Goal: Task Accomplishment & Management: Complete application form

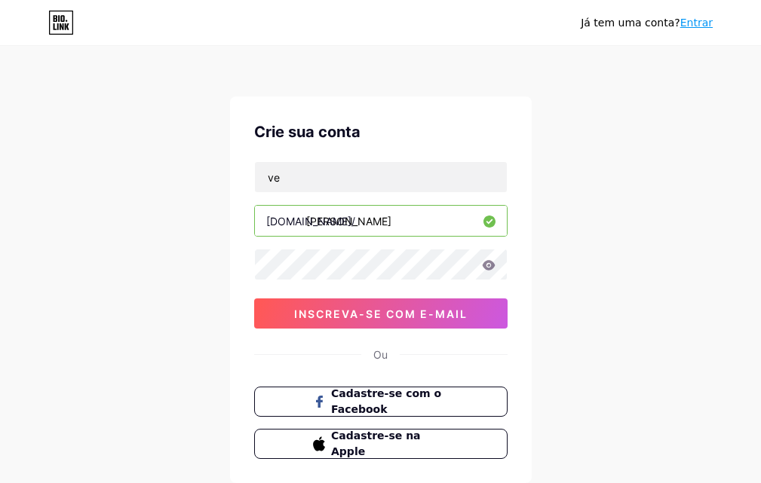
type input "v"
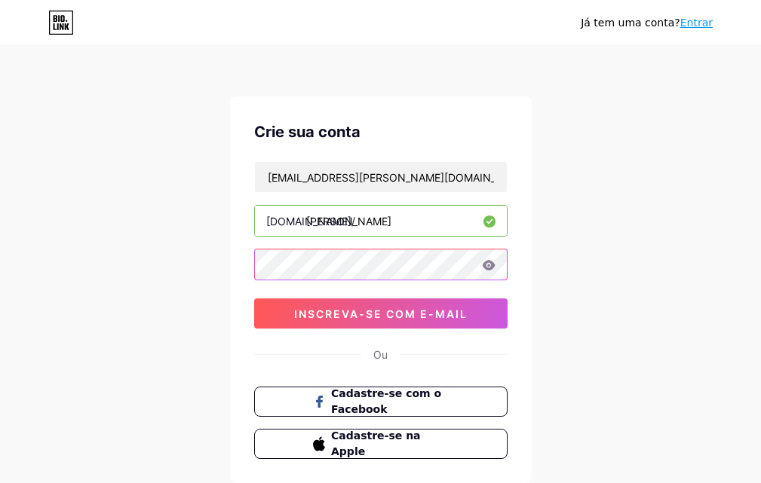
click at [243, 263] on div "Crie sua conta [EMAIL_ADDRESS][PERSON_NAME][DOMAIN_NAME] [DOMAIN_NAME]/ [PERSON…" at bounding box center [381, 290] width 302 height 387
click at [238, 250] on div "Crie sua conta [EMAIL_ADDRESS][PERSON_NAME][DOMAIN_NAME] [DOMAIN_NAME]/ [PERSON…" at bounding box center [381, 290] width 302 height 387
click at [603, 260] on div "Já tem uma conta? Entrar Crie sua conta contato@kness.com.br bio.link/ kness 0c…" at bounding box center [380, 288] width 761 height 577
click at [72, 236] on div "Já tem uma conta? Entrar Crie sua conta contato@kness.com.br bio.link/ kness 0c…" at bounding box center [380, 288] width 761 height 577
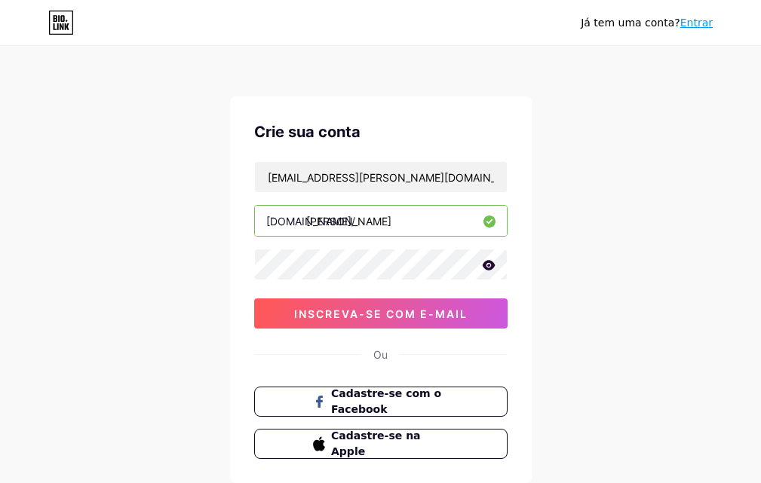
click at [490, 265] on icon at bounding box center [489, 265] width 14 height 11
click at [490, 265] on icon at bounding box center [487, 266] width 13 height 11
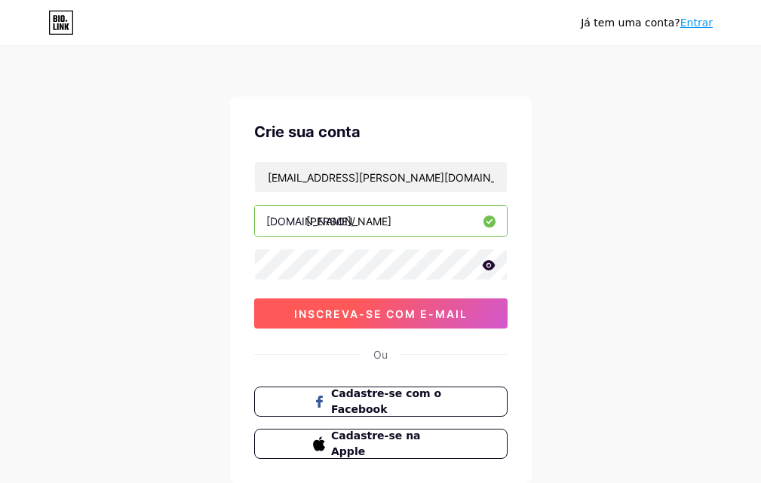
click at [419, 324] on button "inscreva-se com e-mail" at bounding box center [380, 314] width 253 height 30
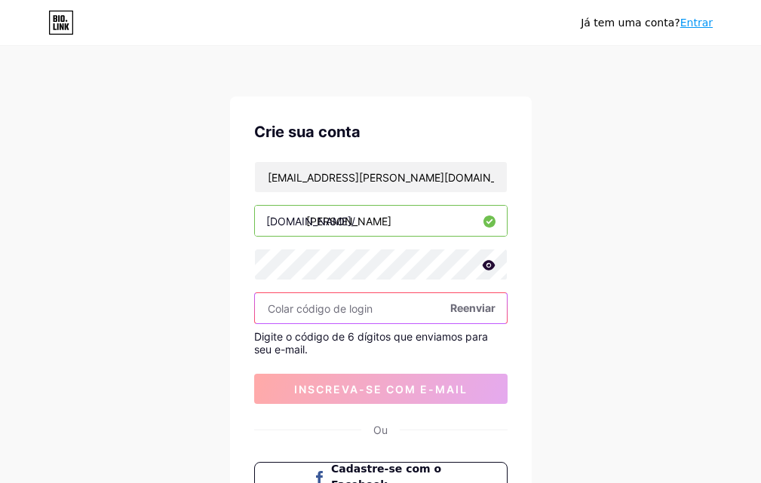
click at [331, 311] on input "text" at bounding box center [381, 308] width 252 height 30
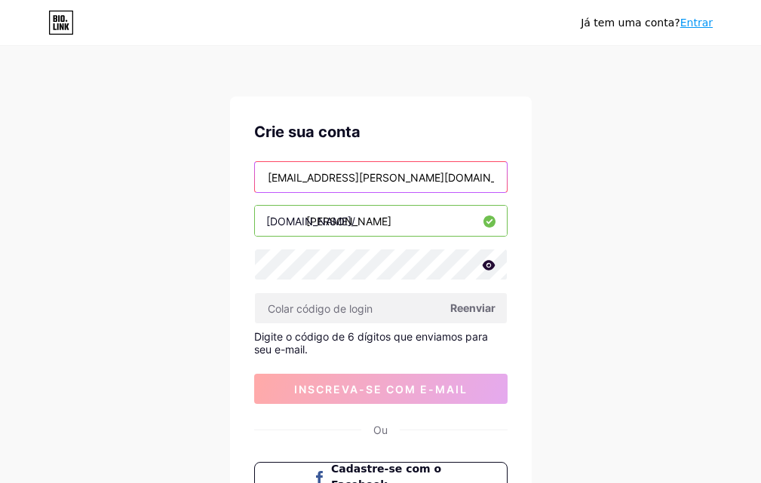
drag, startPoint x: 303, startPoint y: 176, endPoint x: 262, endPoint y: 176, distance: 41.5
click at [262, 176] on input "contato@kness.com.br" at bounding box center [381, 177] width 252 height 30
type input "[EMAIL_ADDRESS][DOMAIN_NAME]"
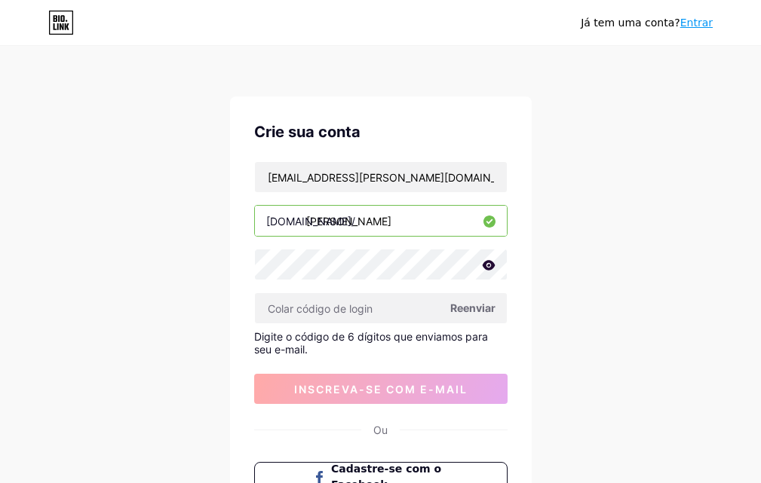
click at [357, 224] on input "kness" at bounding box center [381, 221] width 252 height 30
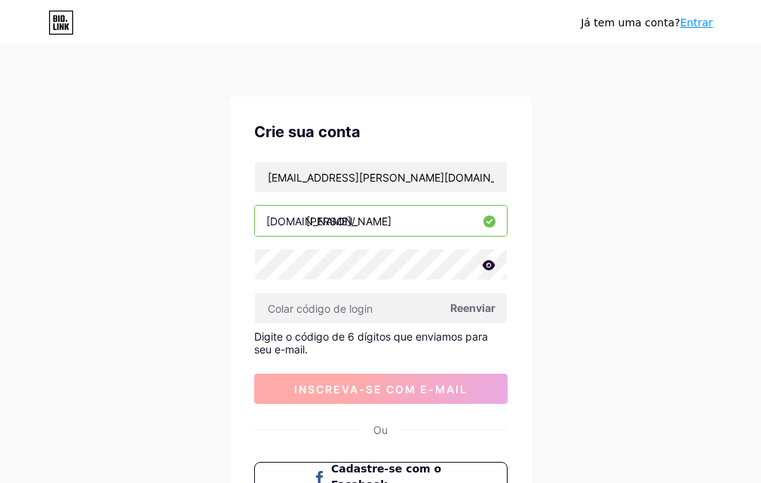
scroll to position [75, 0]
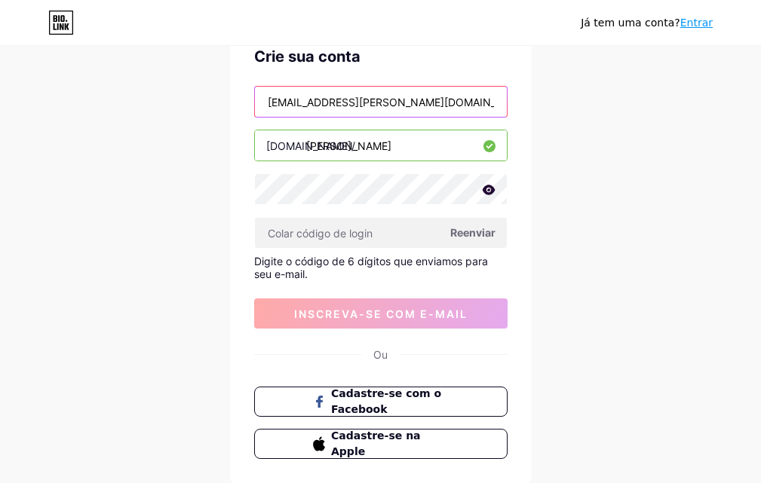
click at [404, 103] on input "[EMAIL_ADDRESS][DOMAIN_NAME]" at bounding box center [381, 102] width 252 height 30
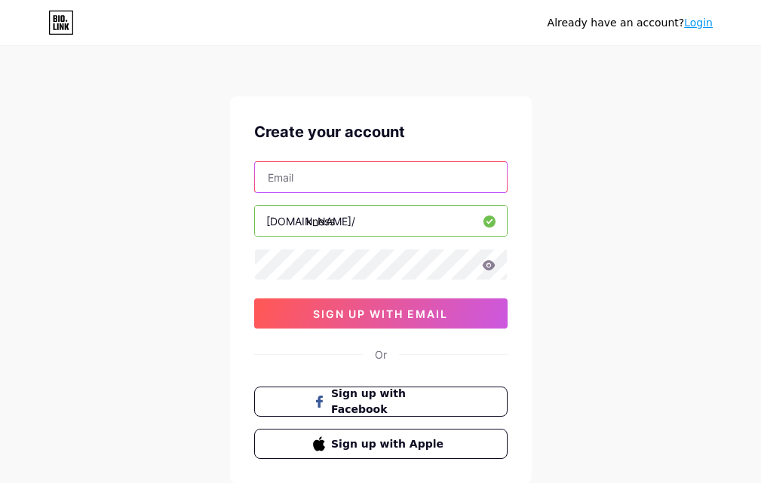
click at [291, 179] on input "text" at bounding box center [381, 177] width 252 height 30
click at [279, 175] on input "text" at bounding box center [381, 177] width 252 height 30
type input "[EMAIL_ADDRESS][DOMAIN_NAME]"
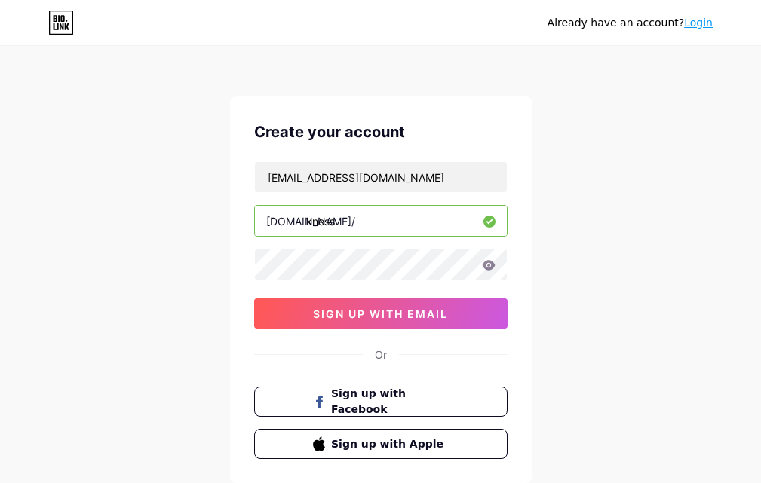
drag, startPoint x: 482, startPoint y: 264, endPoint x: 493, endPoint y: 269, distance: 12.5
click at [486, 265] on icon at bounding box center [489, 265] width 14 height 11
click at [485, 266] on icon at bounding box center [488, 265] width 13 height 10
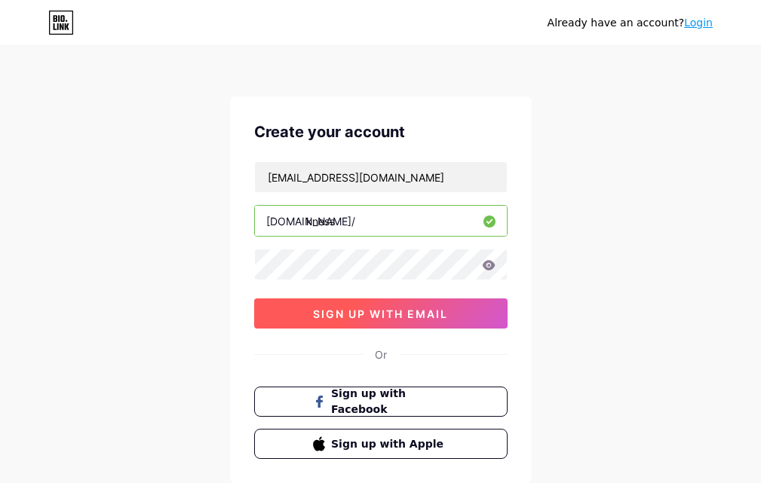
click at [405, 323] on button "sign up with email" at bounding box center [380, 314] width 253 height 30
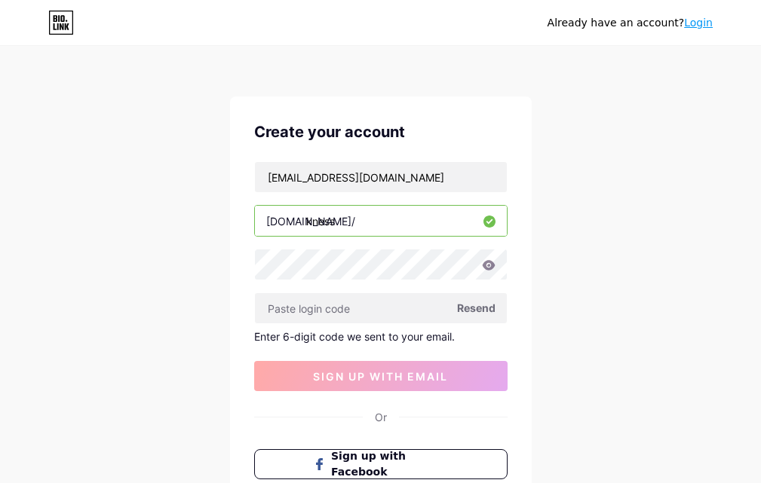
click at [484, 308] on span "Resend" at bounding box center [476, 308] width 38 height 16
click at [469, 313] on span "Resend" at bounding box center [476, 308] width 38 height 16
click at [470, 312] on span "Resend" at bounding box center [476, 308] width 38 height 16
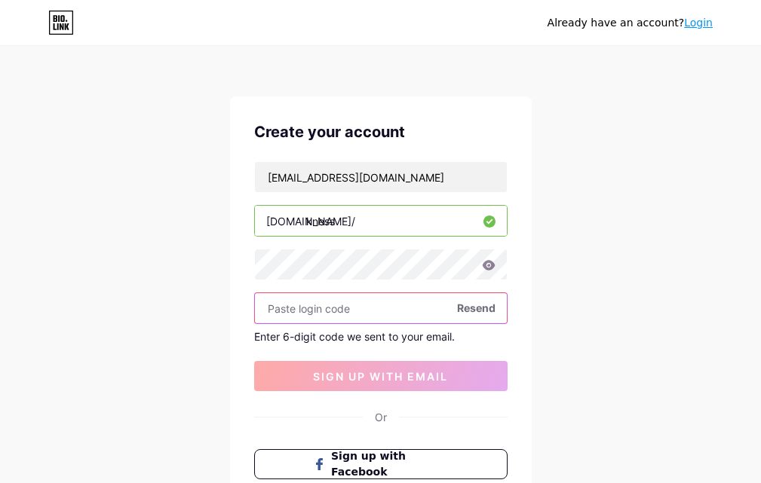
click at [308, 310] on input "text" at bounding box center [381, 308] width 252 height 30
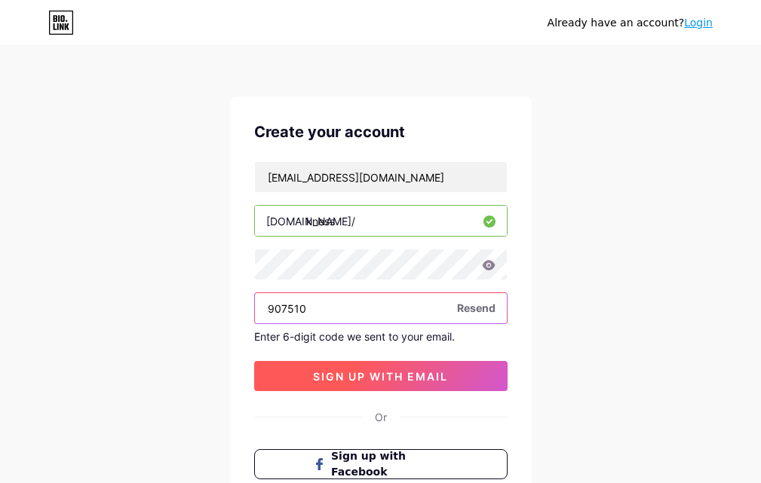
type input "907510"
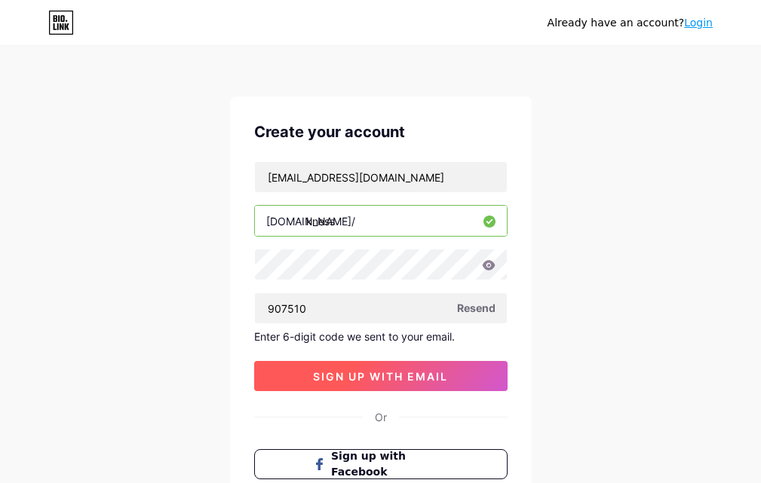
click at [347, 379] on span "sign up with email" at bounding box center [380, 376] width 135 height 13
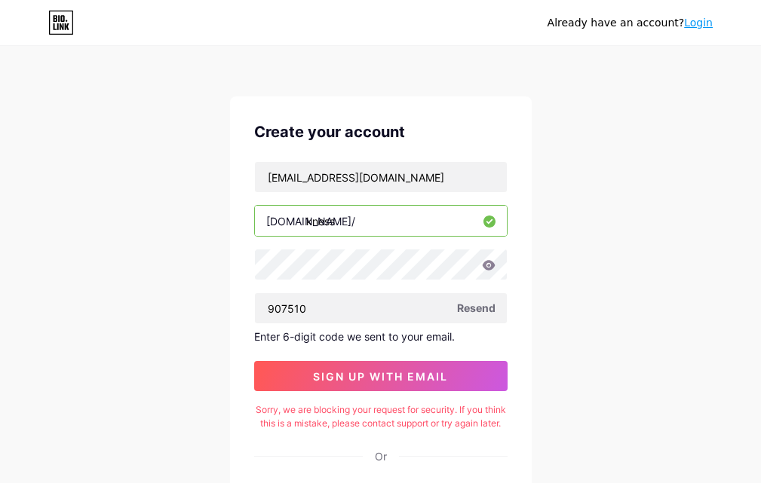
click at [482, 315] on span "Resend" at bounding box center [476, 308] width 38 height 16
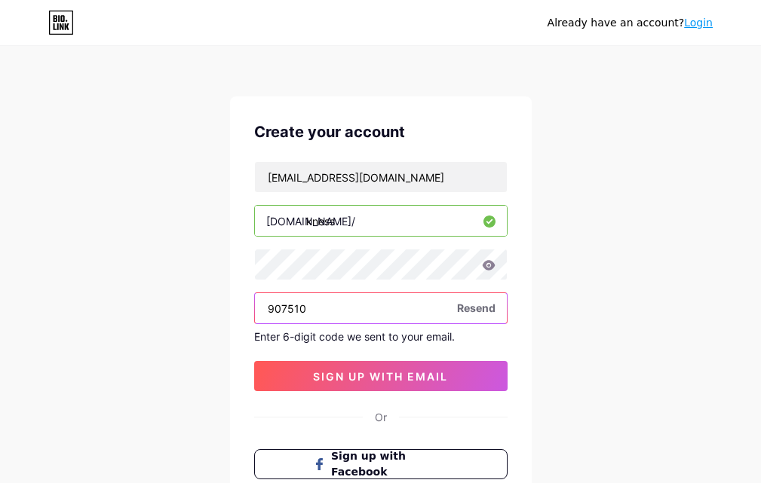
drag, startPoint x: 317, startPoint y: 311, endPoint x: 249, endPoint y: 306, distance: 68.1
click at [255, 311] on input "907510" at bounding box center [381, 308] width 252 height 30
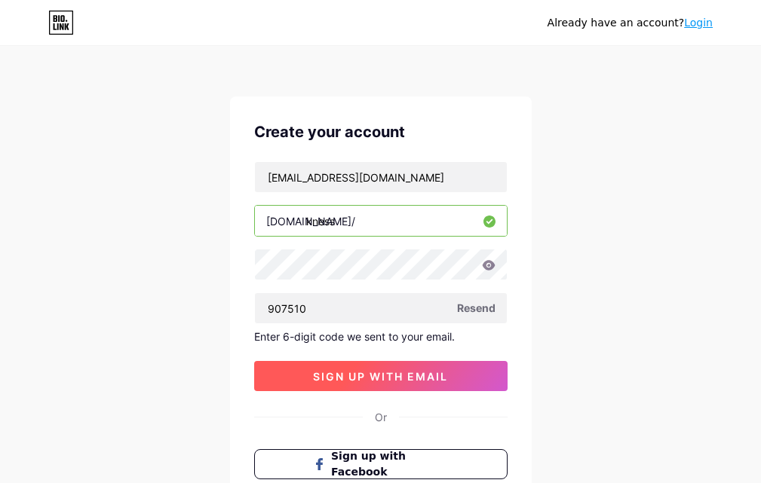
click at [388, 376] on span "sign up with email" at bounding box center [380, 376] width 135 height 13
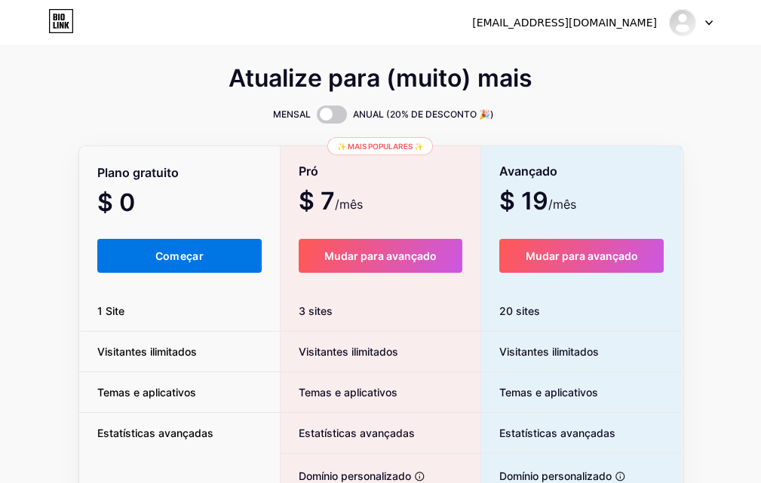
click at [172, 256] on font "Começar" at bounding box center [179, 256] width 48 height 13
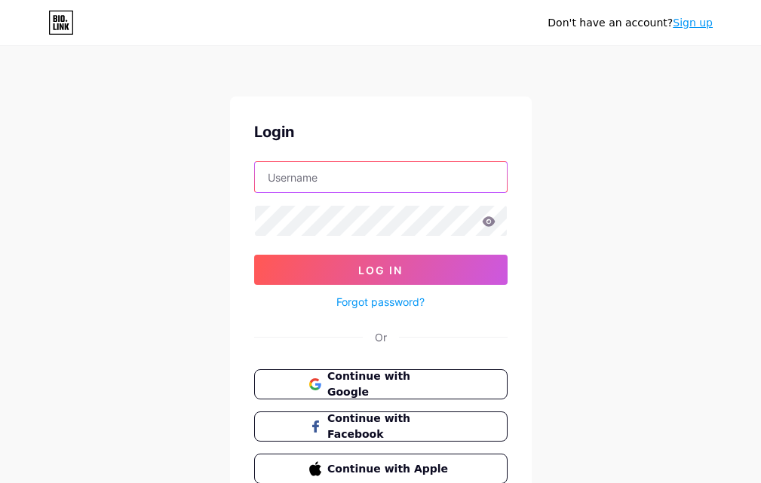
type input "[EMAIL_ADDRESS][DOMAIN_NAME]"
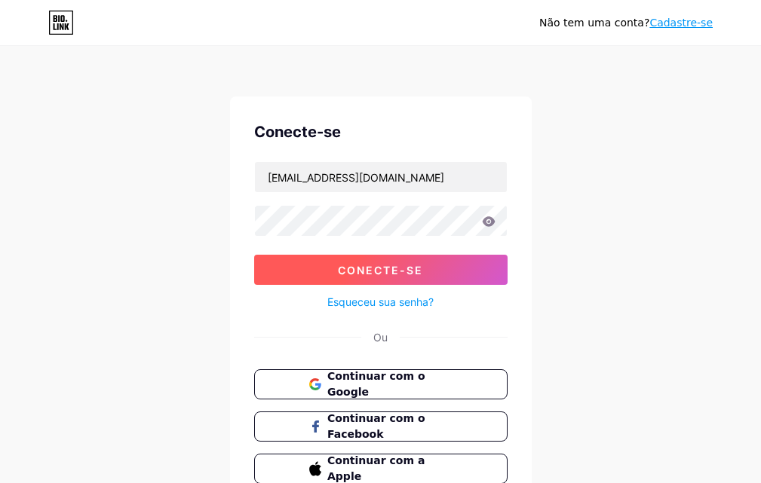
click at [392, 277] on button "Conecte-se" at bounding box center [380, 270] width 253 height 30
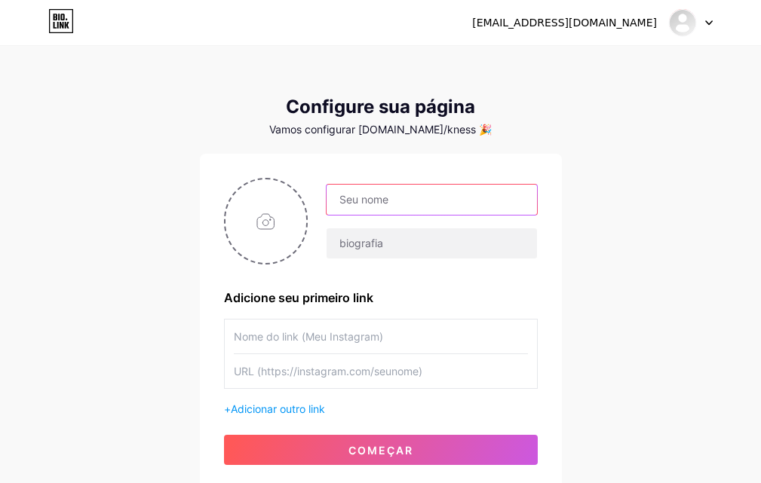
click at [374, 201] on input "text" at bounding box center [432, 200] width 210 height 30
type input "Kness"
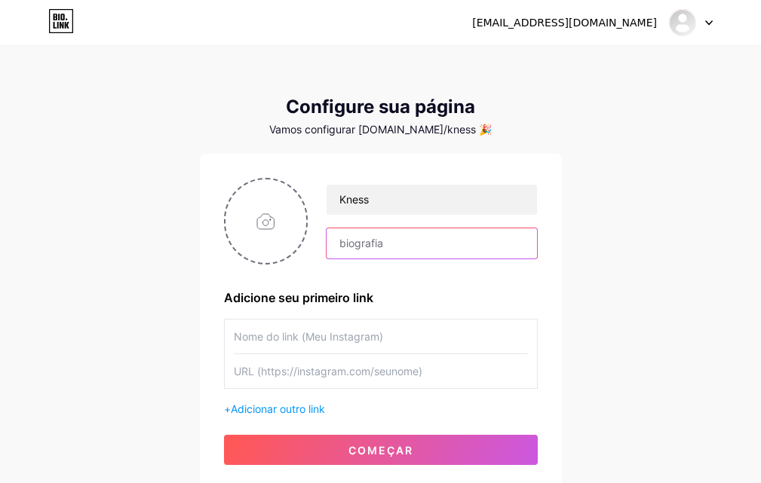
click at [364, 243] on input "text" at bounding box center [432, 244] width 210 height 30
type input "Suplmentos Alimentares, Fitness, Esportivos e Vida Saudável"
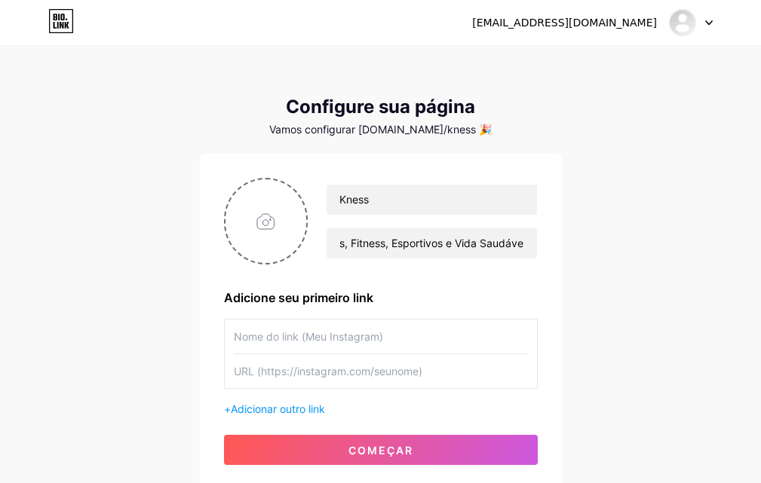
scroll to position [0, 0]
click at [351, 373] on input "text" at bounding box center [381, 371] width 294 height 34
click at [289, 379] on input "text" at bounding box center [381, 371] width 294 height 34
paste input "[URL][DOMAIN_NAME]"
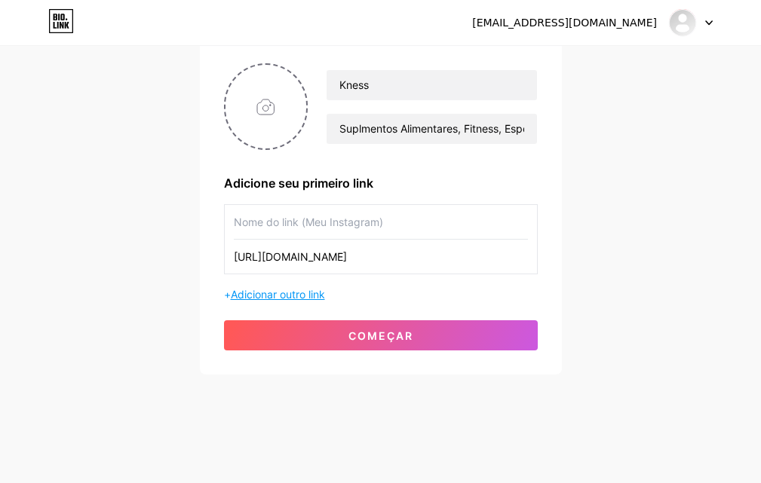
click at [301, 296] on font "Adicionar outro link" at bounding box center [278, 294] width 94 height 13
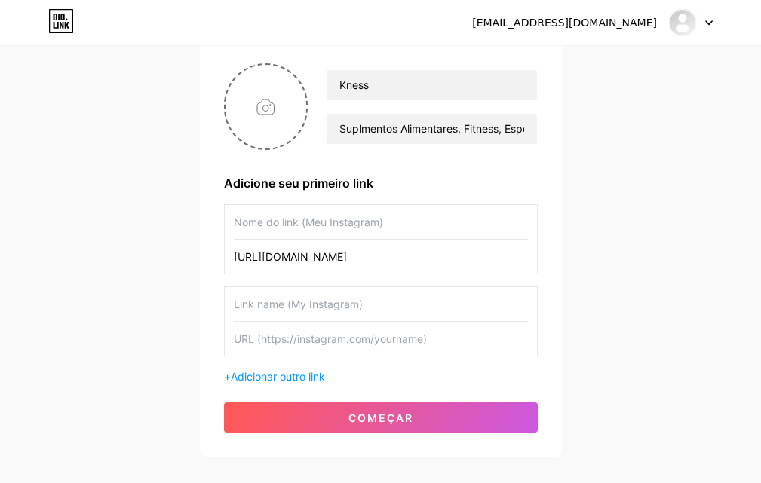
click at [336, 225] on input "text" at bounding box center [381, 222] width 294 height 34
drag, startPoint x: 380, startPoint y: 259, endPoint x: 206, endPoint y: 262, distance: 174.2
click at [206, 262] on div "Kness Suplmentos Alimentares, Fitness, Esportivos e Vida Saudável Adicione seu …" at bounding box center [381, 248] width 362 height 418
paste input "suplementos/"
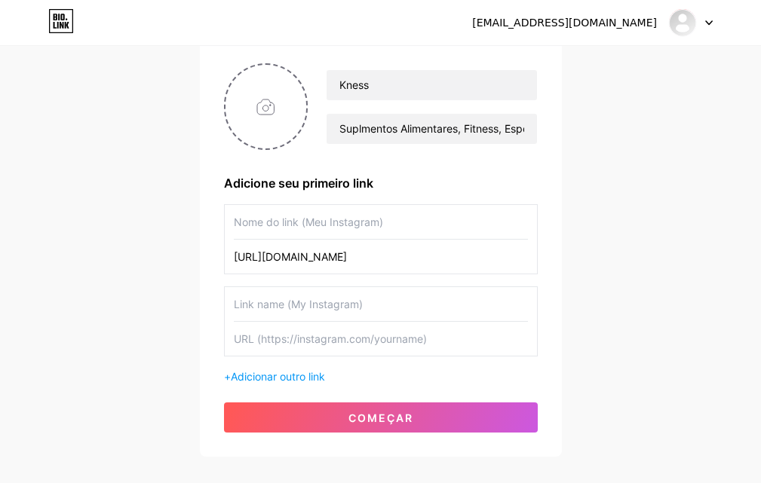
type input "[URL][DOMAIN_NAME]"
click at [269, 225] on input "text" at bounding box center [381, 222] width 294 height 34
paste input "[URL][DOMAIN_NAME]"
drag, startPoint x: 371, startPoint y: 223, endPoint x: 457, endPoint y: 222, distance: 86.0
click at [457, 222] on input "[URL][DOMAIN_NAME]" at bounding box center [381, 222] width 294 height 34
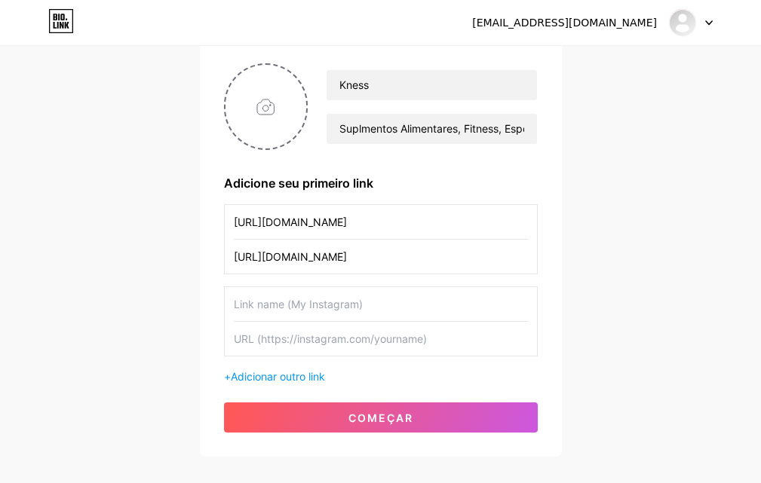
type input "[URL][DOMAIN_NAME]"
click at [279, 307] on input "text" at bounding box center [381, 304] width 294 height 34
paste input "[URL][DOMAIN_NAME]"
type input "[URL][DOMAIN_NAME]"
drag, startPoint x: 363, startPoint y: 303, endPoint x: 203, endPoint y: 303, distance: 159.9
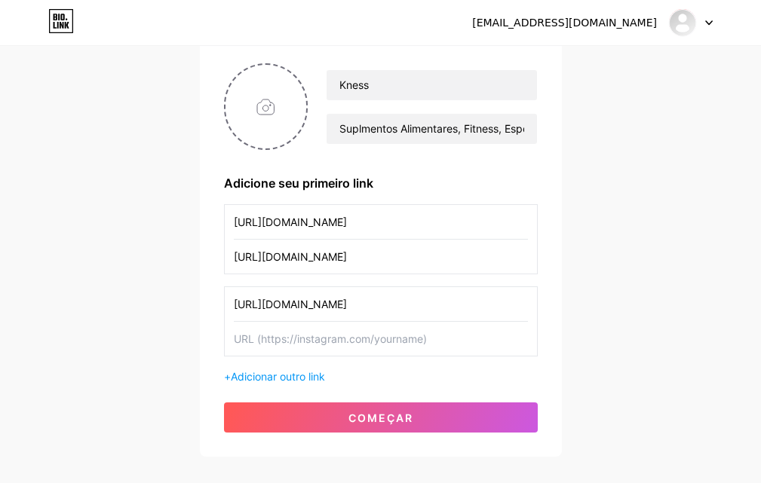
click at [203, 303] on div "Kness Suplmentos Alimentares, Fitness, Esportivos e Vida Saudável Adicione seu …" at bounding box center [381, 248] width 362 height 418
